Goal: Navigation & Orientation: Find specific page/section

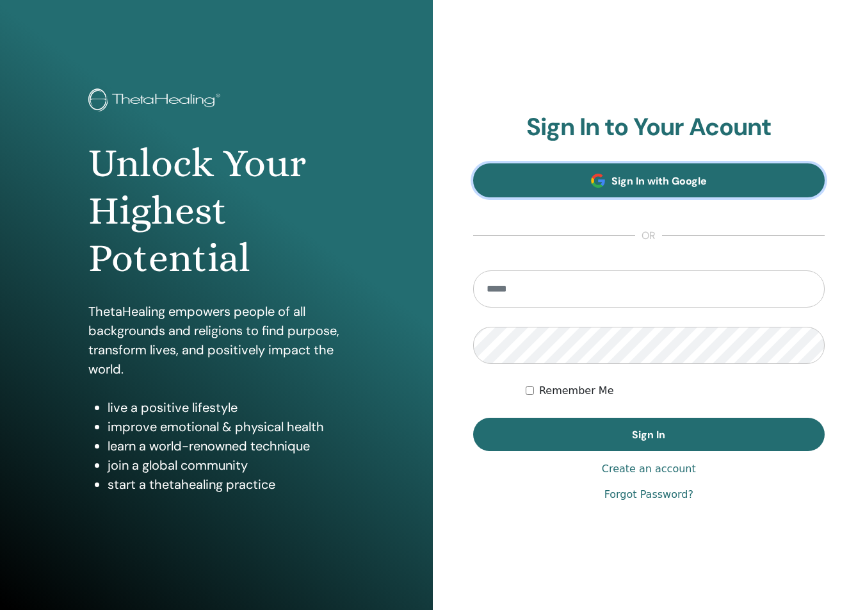
click at [638, 169] on link "Sign In with Google" at bounding box center [649, 180] width 352 height 34
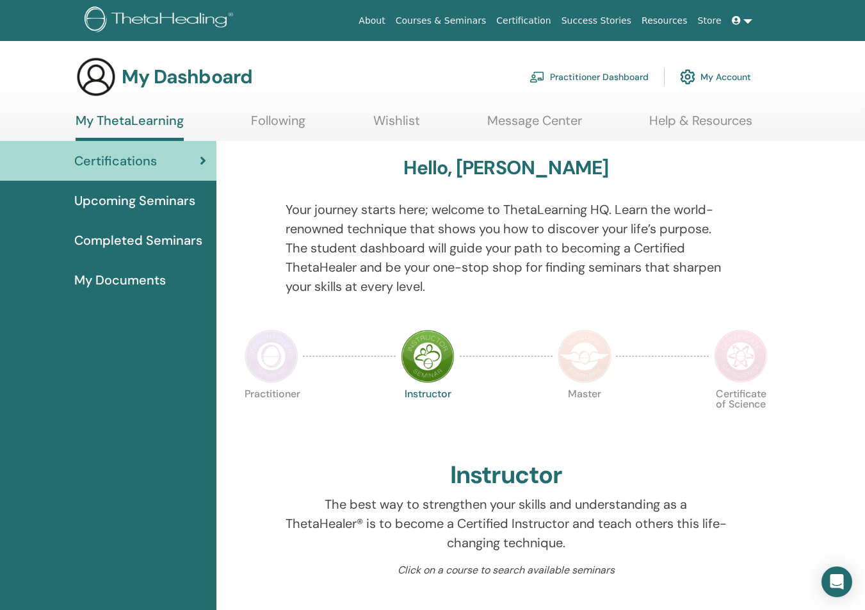
click at [162, 125] on link "My ThetaLearning" at bounding box center [130, 127] width 108 height 28
click at [156, 199] on span "Upcoming Seminars" at bounding box center [134, 200] width 121 height 19
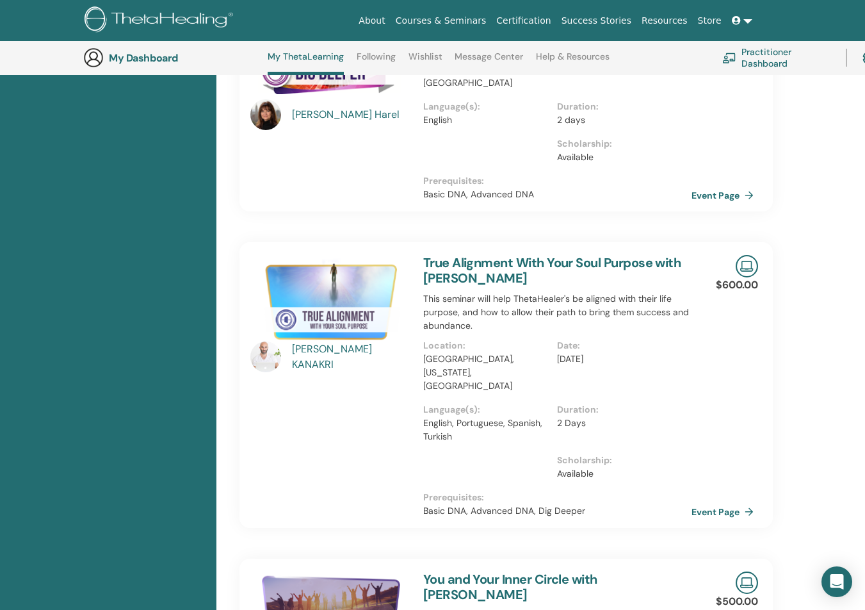
scroll to position [486, 0]
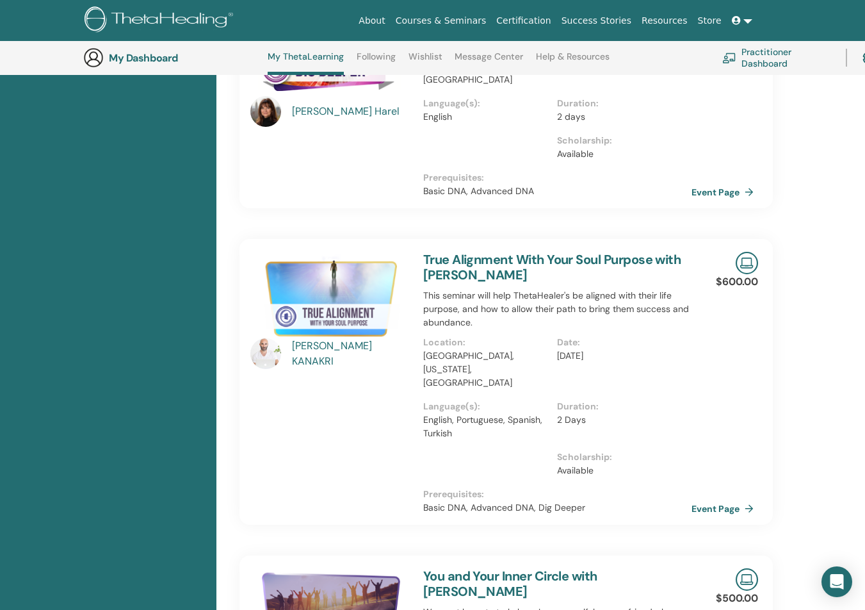
click at [468, 57] on link "Message Center" at bounding box center [489, 61] width 69 height 20
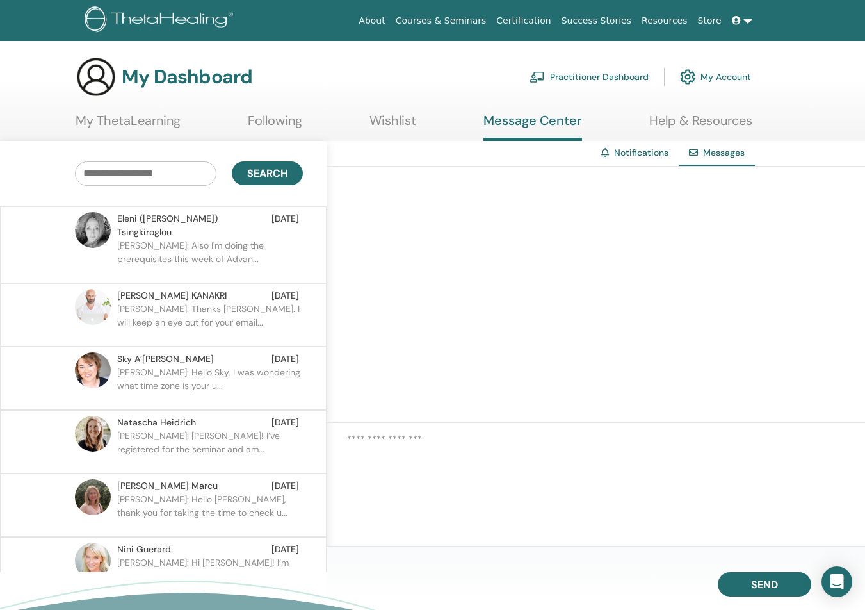
click at [163, 124] on link "My ThetaLearning" at bounding box center [128, 125] width 105 height 25
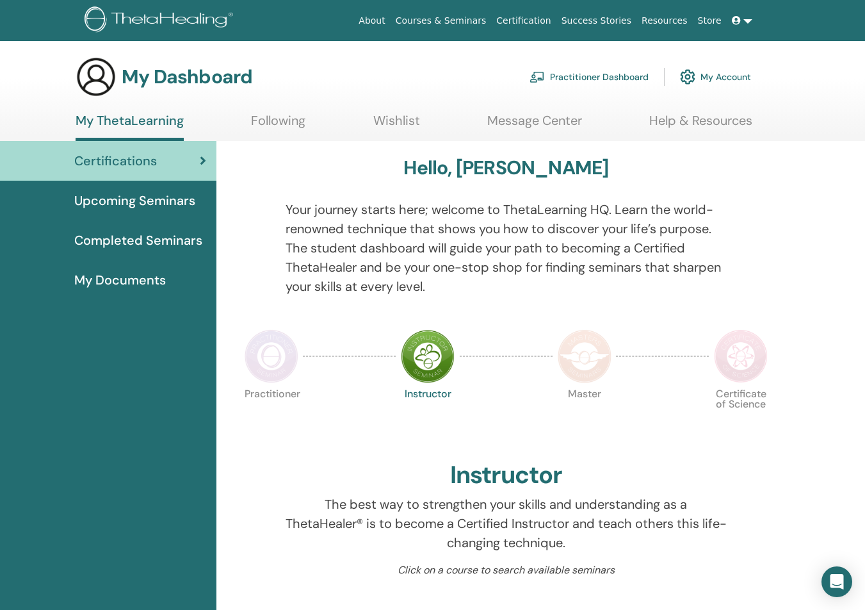
click at [180, 208] on span "Upcoming Seminars" at bounding box center [134, 200] width 121 height 19
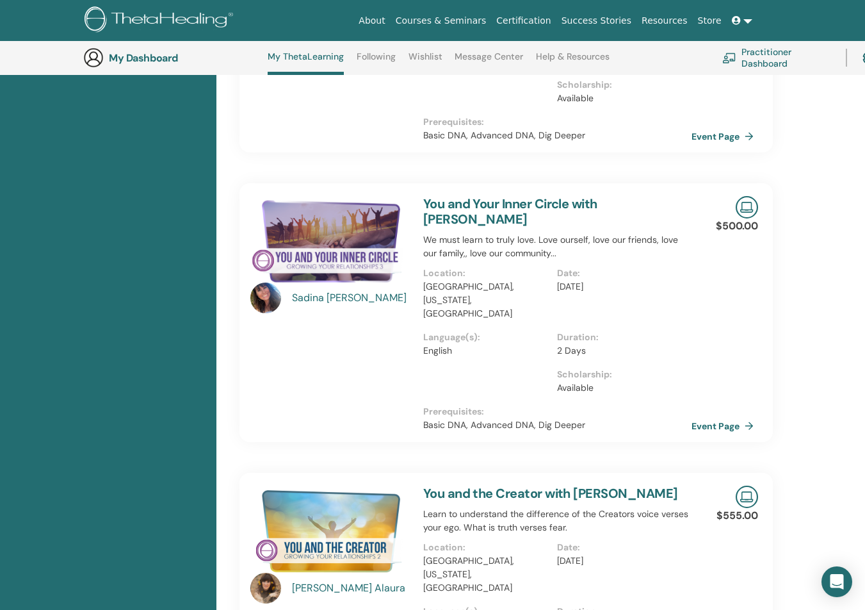
scroll to position [860, 0]
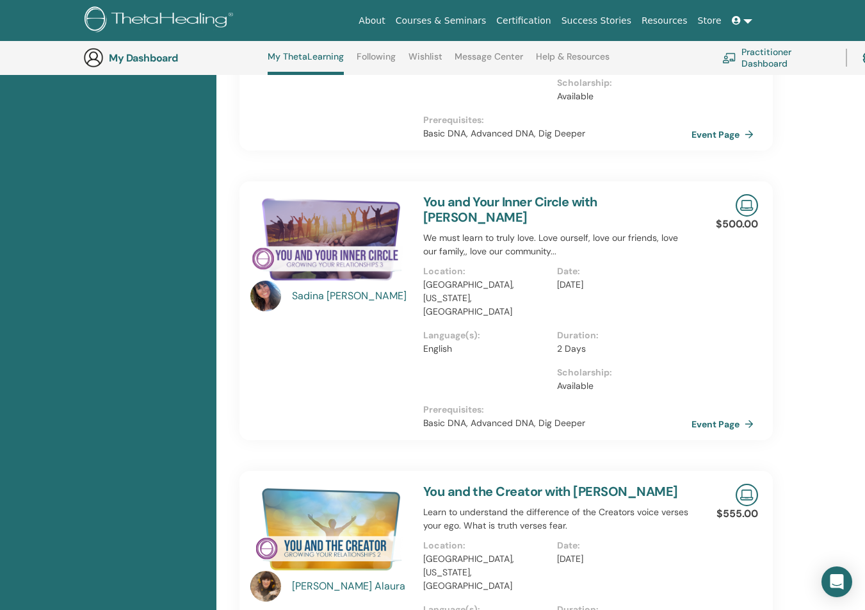
click at [487, 65] on link "Message Center" at bounding box center [489, 61] width 69 height 20
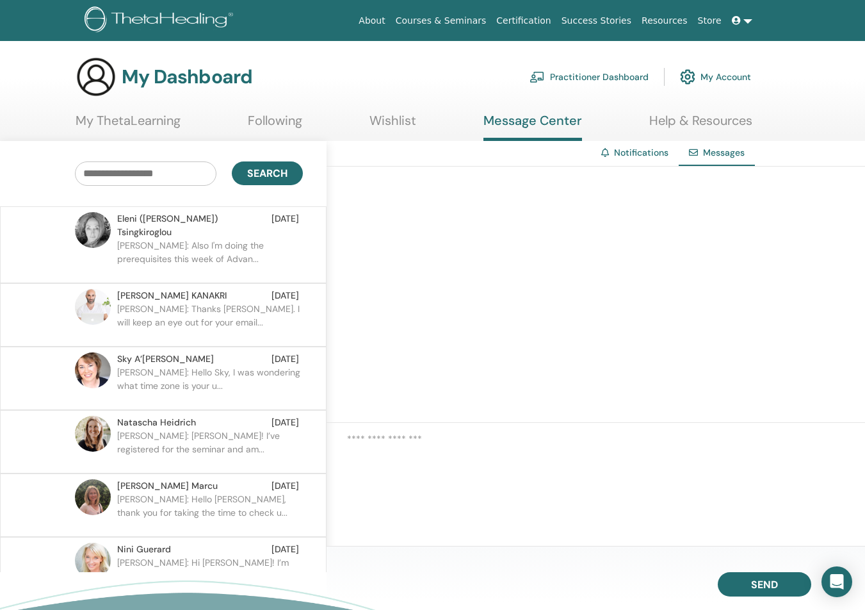
click at [179, 264] on div "[PERSON_NAME] ([PERSON_NAME]) Tsingkiroglou [DATE] [PERSON_NAME]: Also I'm doin…" at bounding box center [163, 244] width 327 height 77
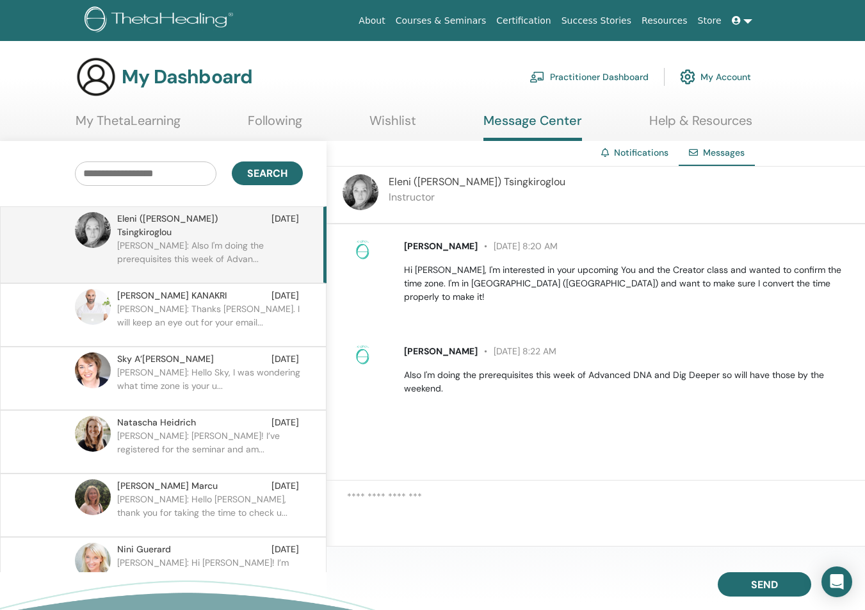
click at [96, 121] on link "My ThetaLearning" at bounding box center [128, 125] width 105 height 25
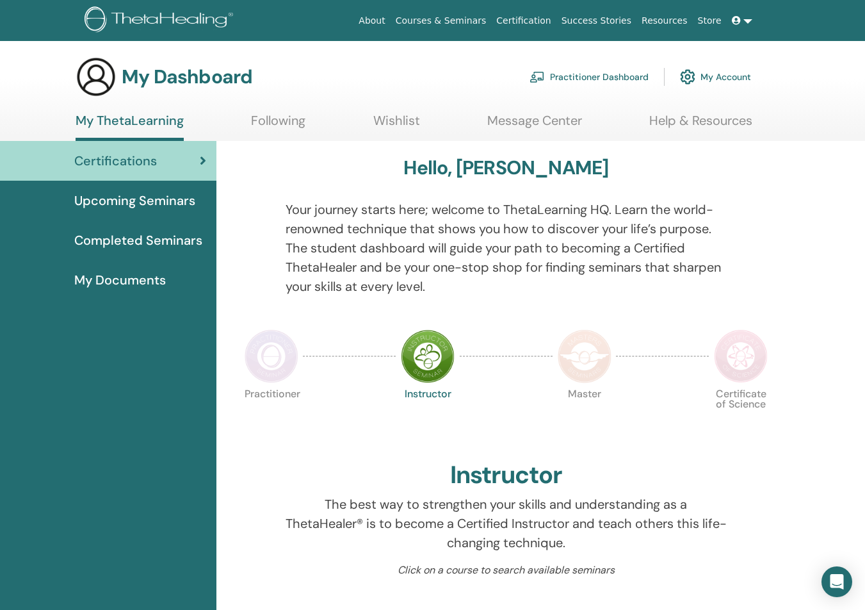
click at [139, 193] on span "Upcoming Seminars" at bounding box center [134, 200] width 121 height 19
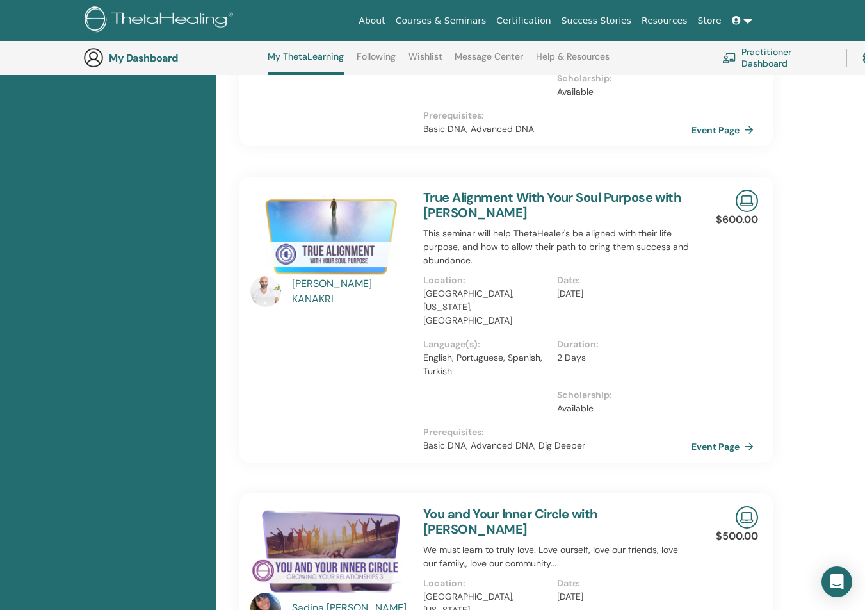
scroll to position [546, 0]
